Goal: Information Seeking & Learning: Learn about a topic

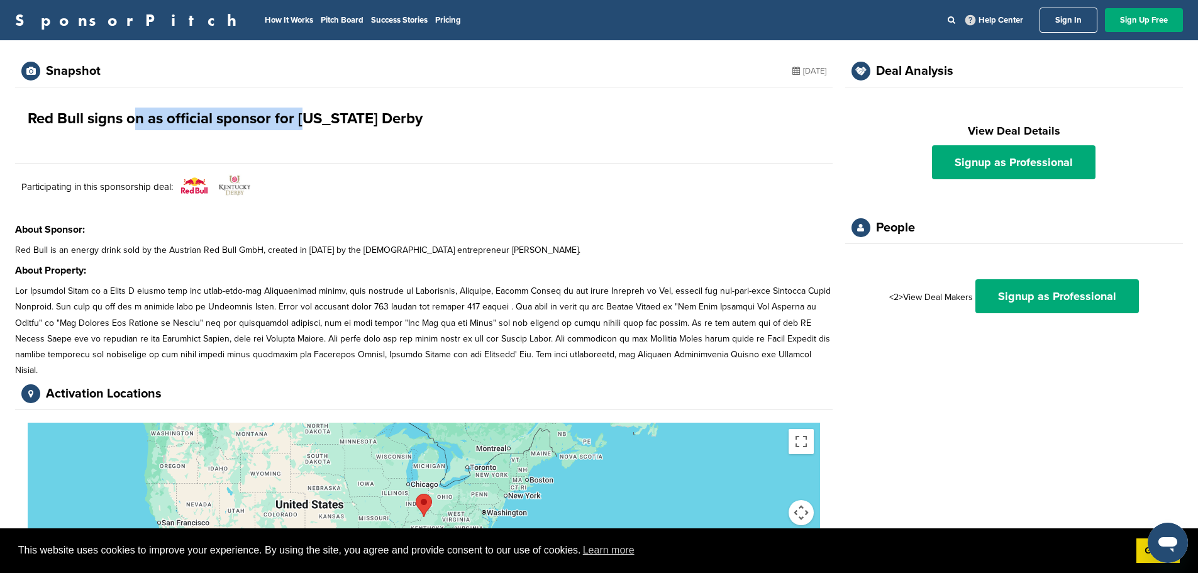
drag, startPoint x: 133, startPoint y: 118, endPoint x: 308, endPoint y: 120, distance: 174.9
click at [308, 120] on h1 "Red Bull signs on as official sponsor for [US_STATE] Derby" at bounding box center [225, 119] width 395 height 23
drag, startPoint x: 35, startPoint y: 252, endPoint x: 172, endPoint y: 246, distance: 136.6
click at [172, 246] on p "Red Bull is an energy drink sold by the Austrian Red Bull GmbH, created in [DAT…" at bounding box center [424, 250] width 818 height 16
click at [192, 246] on p "Red Bull is an energy drink sold by the Austrian Red Bull GmbH, created in [DAT…" at bounding box center [424, 250] width 818 height 16
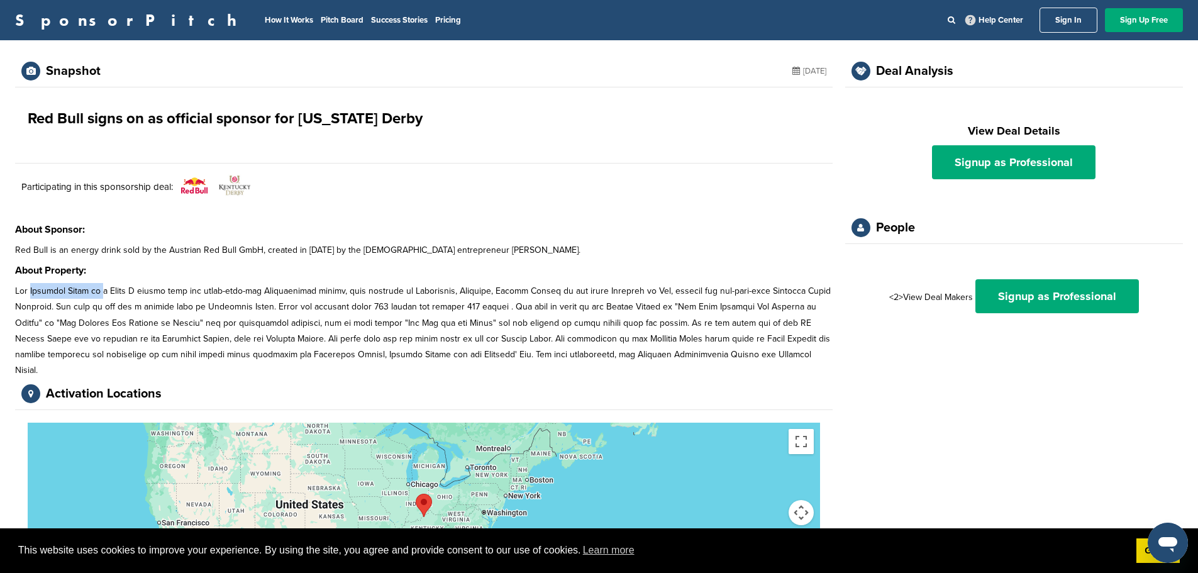
drag, startPoint x: 35, startPoint y: 294, endPoint x: 104, endPoint y: 292, distance: 69.8
click at [104, 292] on p at bounding box center [424, 330] width 818 height 95
click at [193, 293] on p at bounding box center [424, 330] width 818 height 95
drag, startPoint x: 799, startPoint y: 65, endPoint x: 827, endPoint y: 71, distance: 28.3
click at [827, 70] on div "Snapshot [DATE]" at bounding box center [424, 71] width 818 height 32
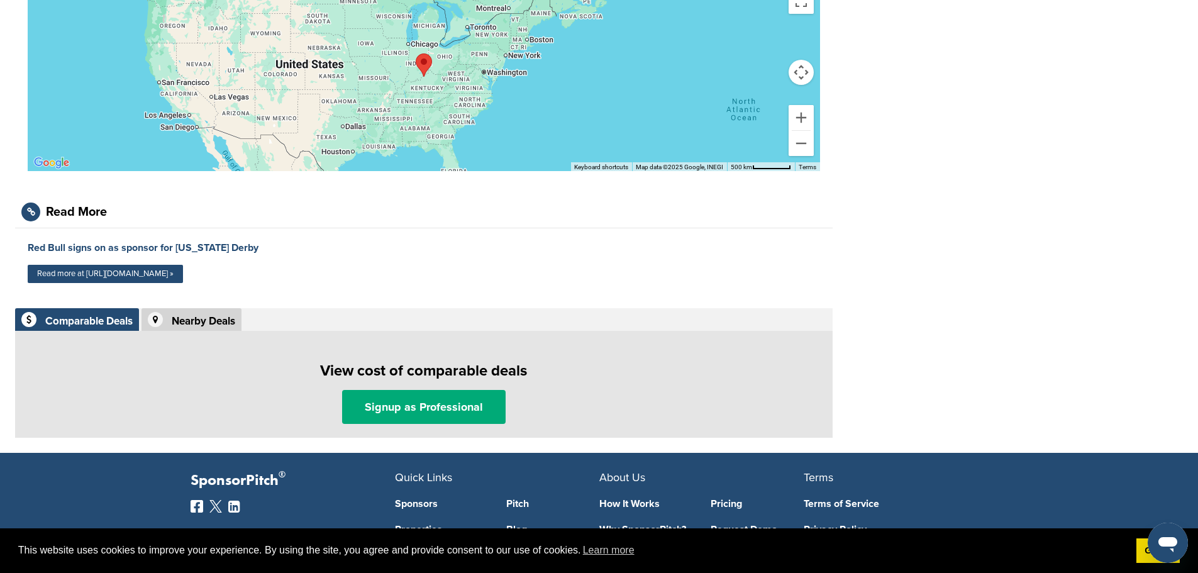
scroll to position [594, 0]
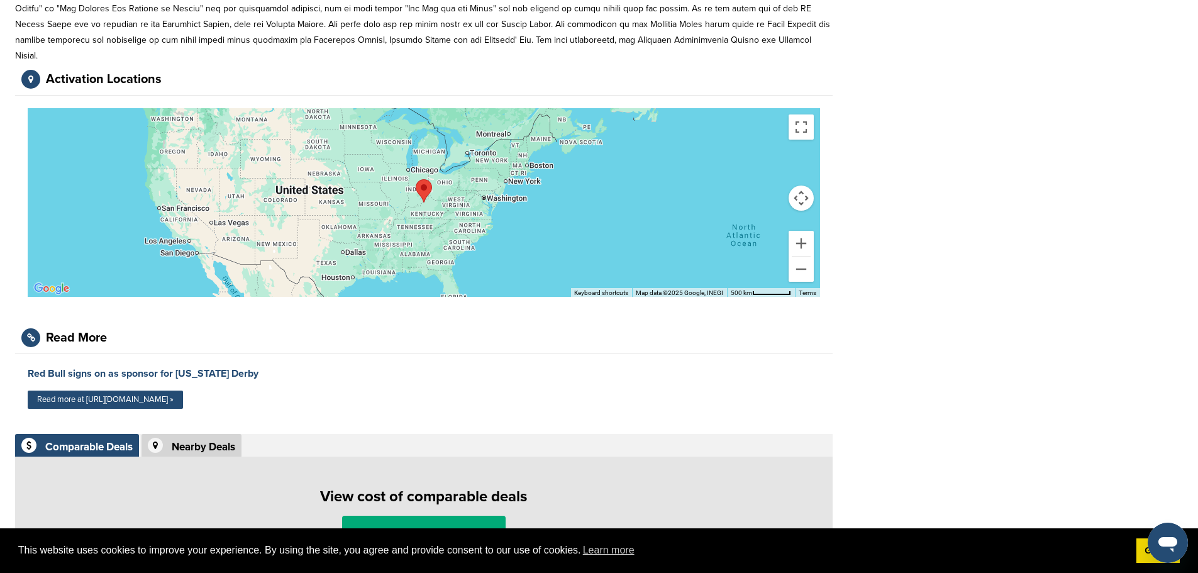
scroll to position [566, 0]
